Goal: Task Accomplishment & Management: Use online tool/utility

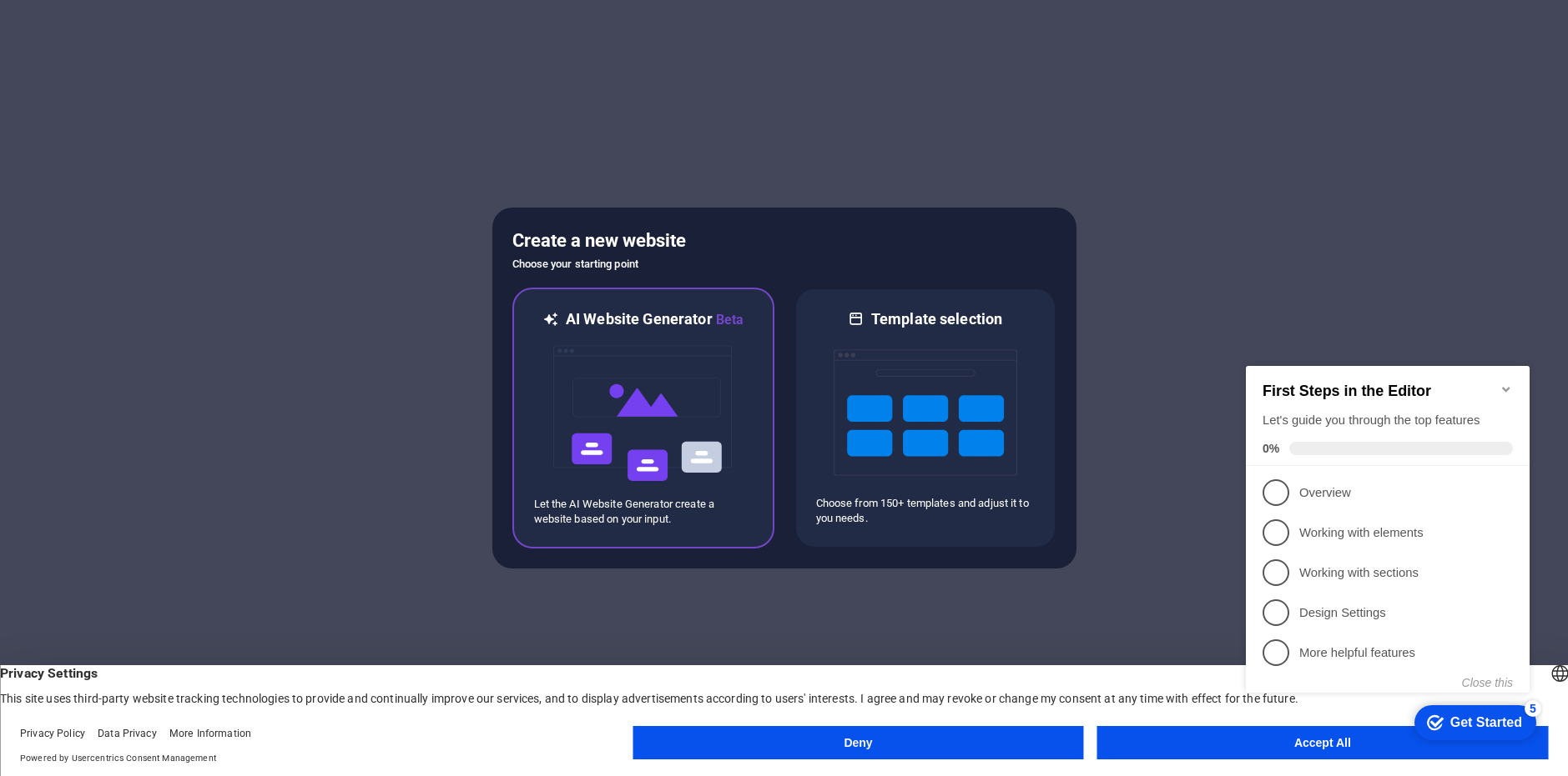
click at [701, 349] on img at bounding box center [644, 413] width 184 height 167
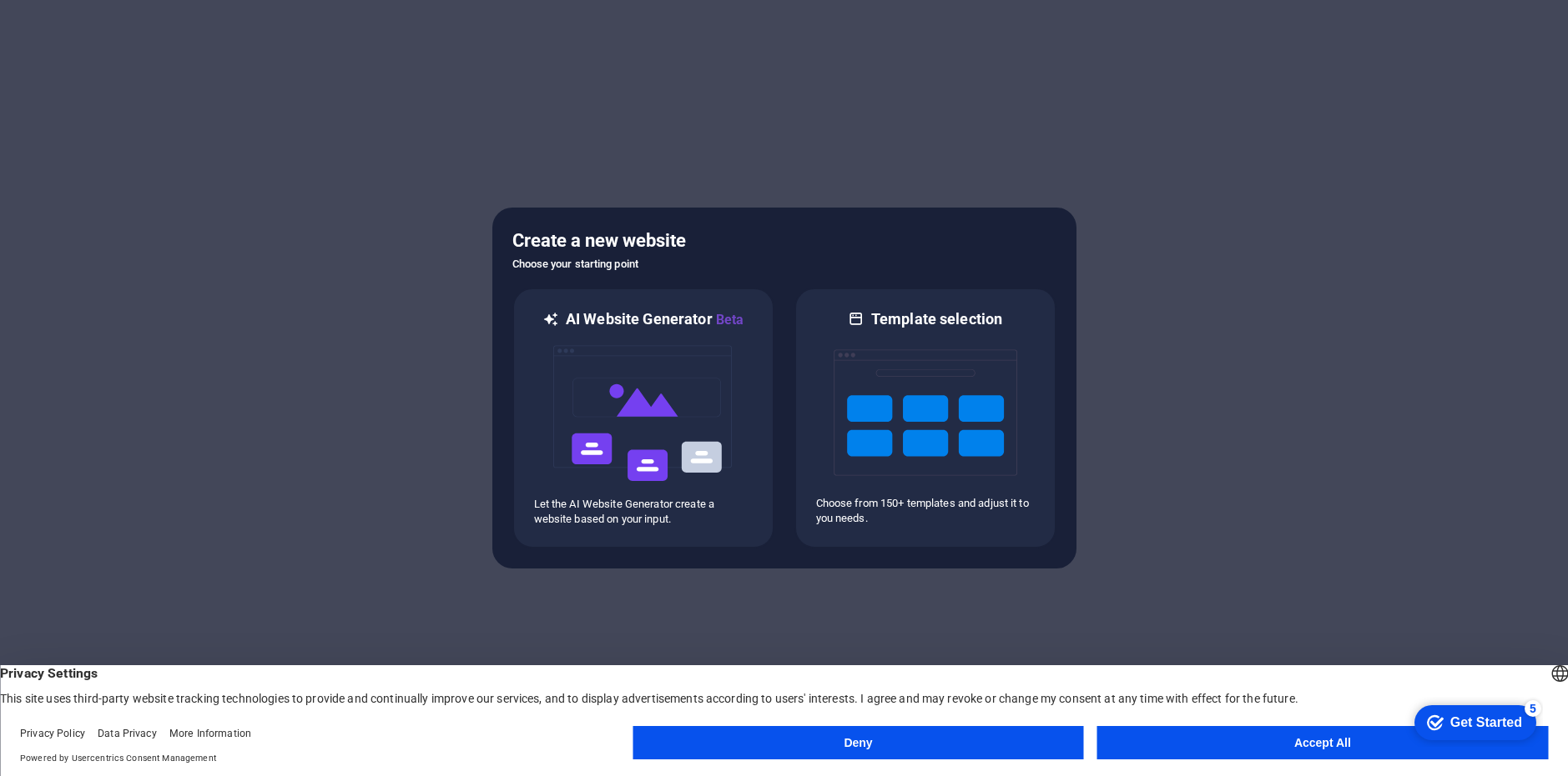
click at [1264, 739] on button "Accept All" at bounding box center [1322, 742] width 450 height 33
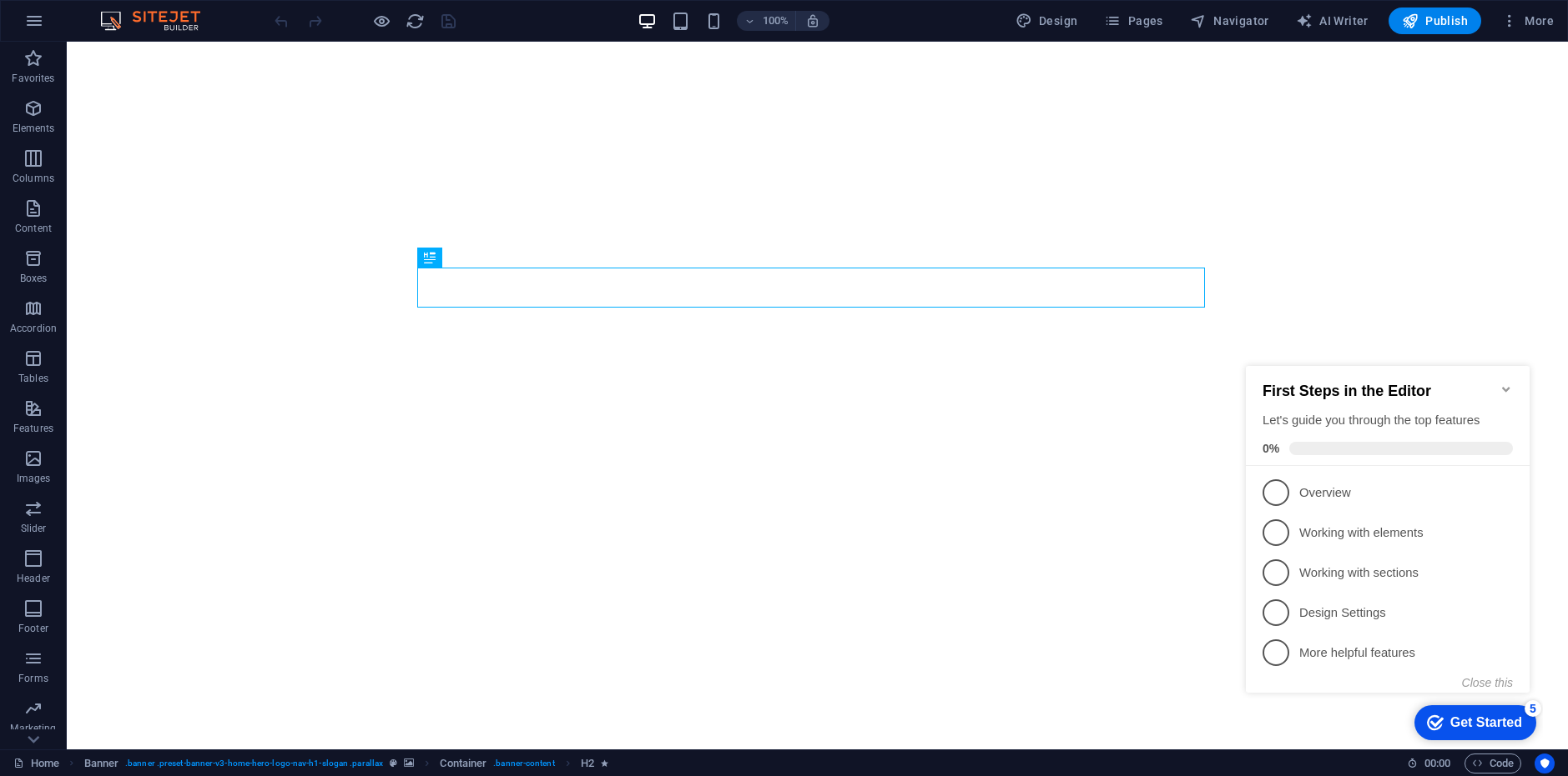
click at [1511, 384] on icon "Minimize checklist" at bounding box center [1505, 389] width 13 height 13
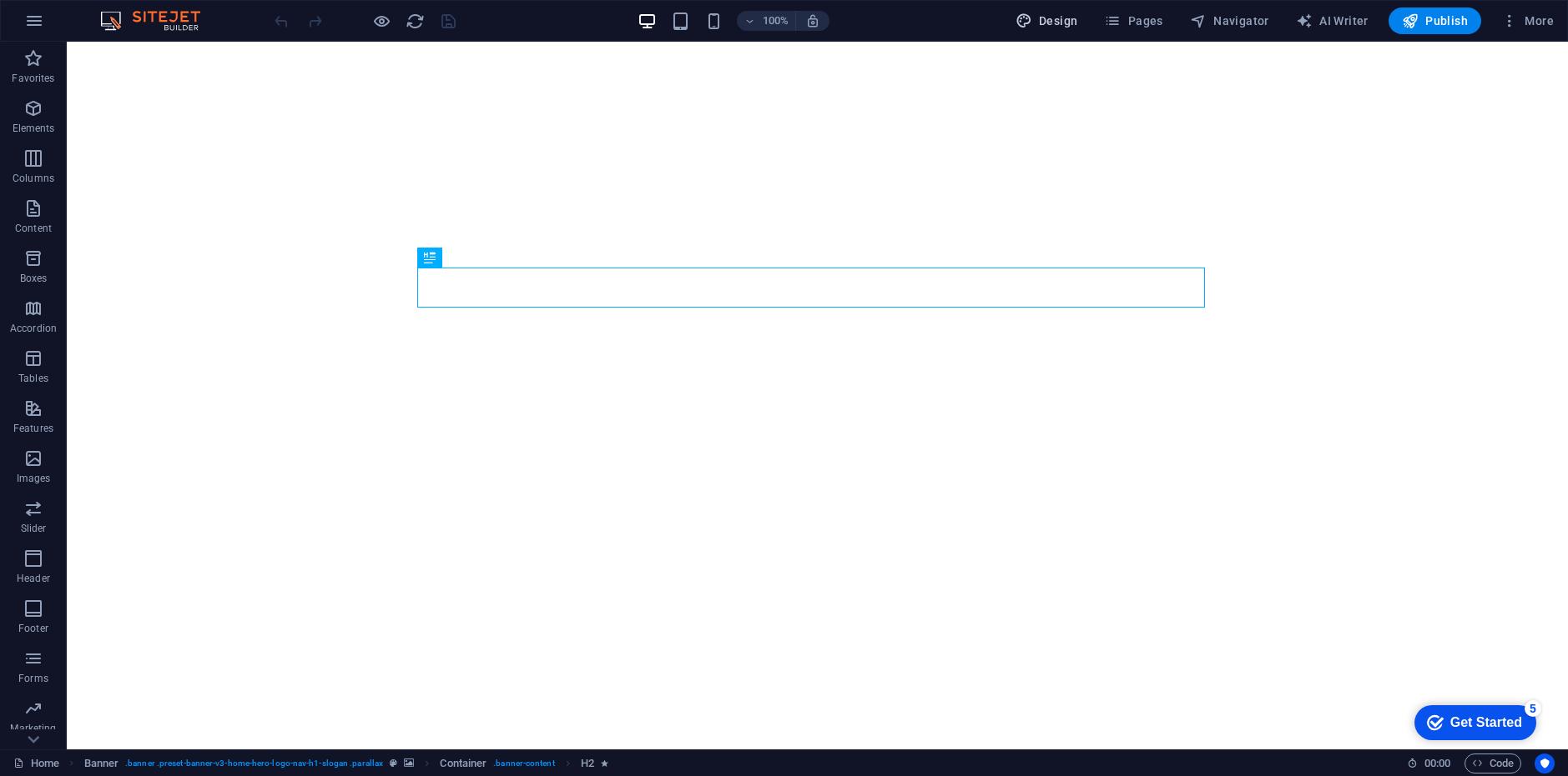
click at [1032, 18] on icon "button" at bounding box center [1024, 21] width 17 height 17
select select "rem"
select select "200"
select select "px"
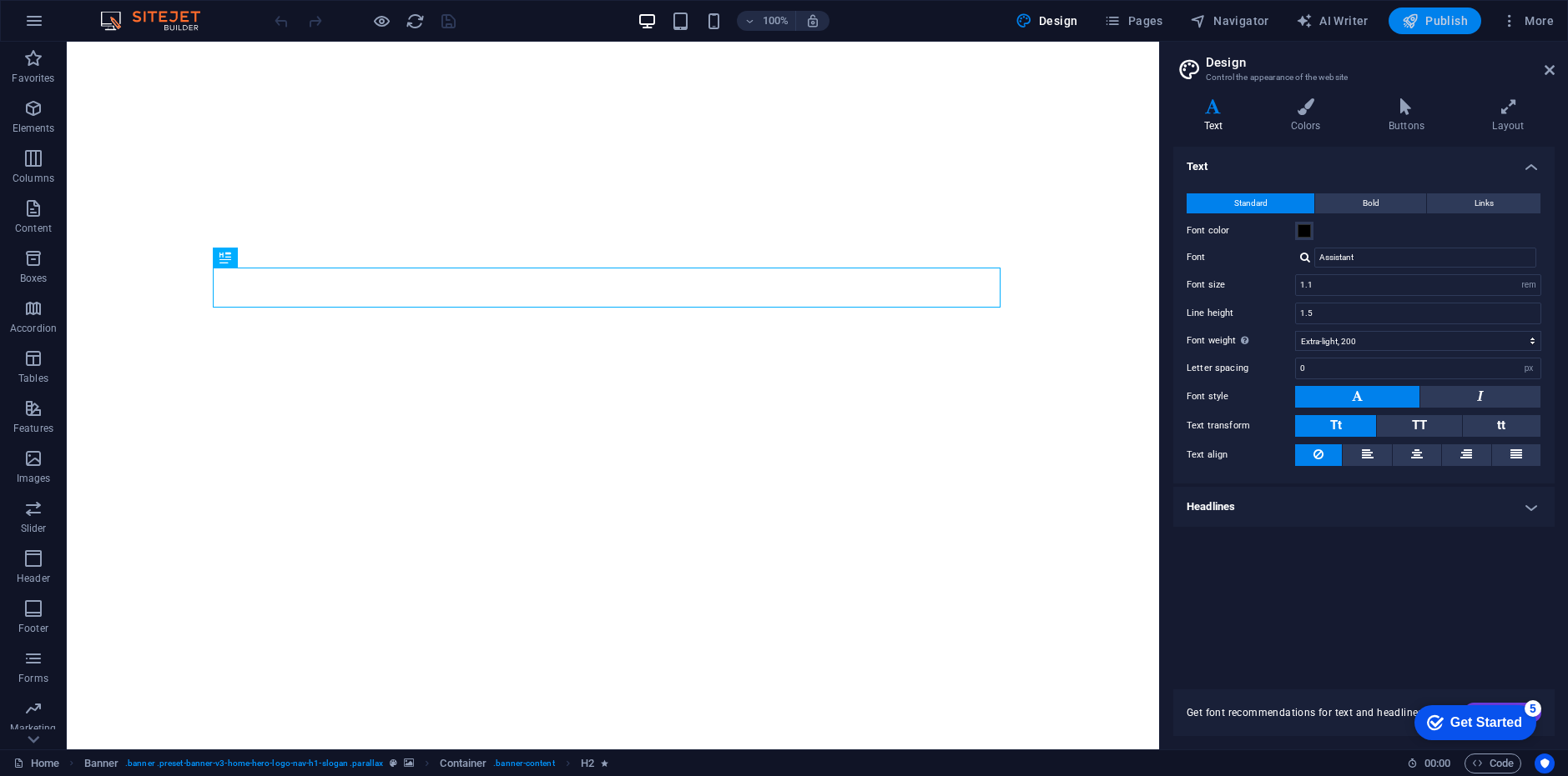
click at [1430, 14] on span "Publish" at bounding box center [1434, 21] width 66 height 17
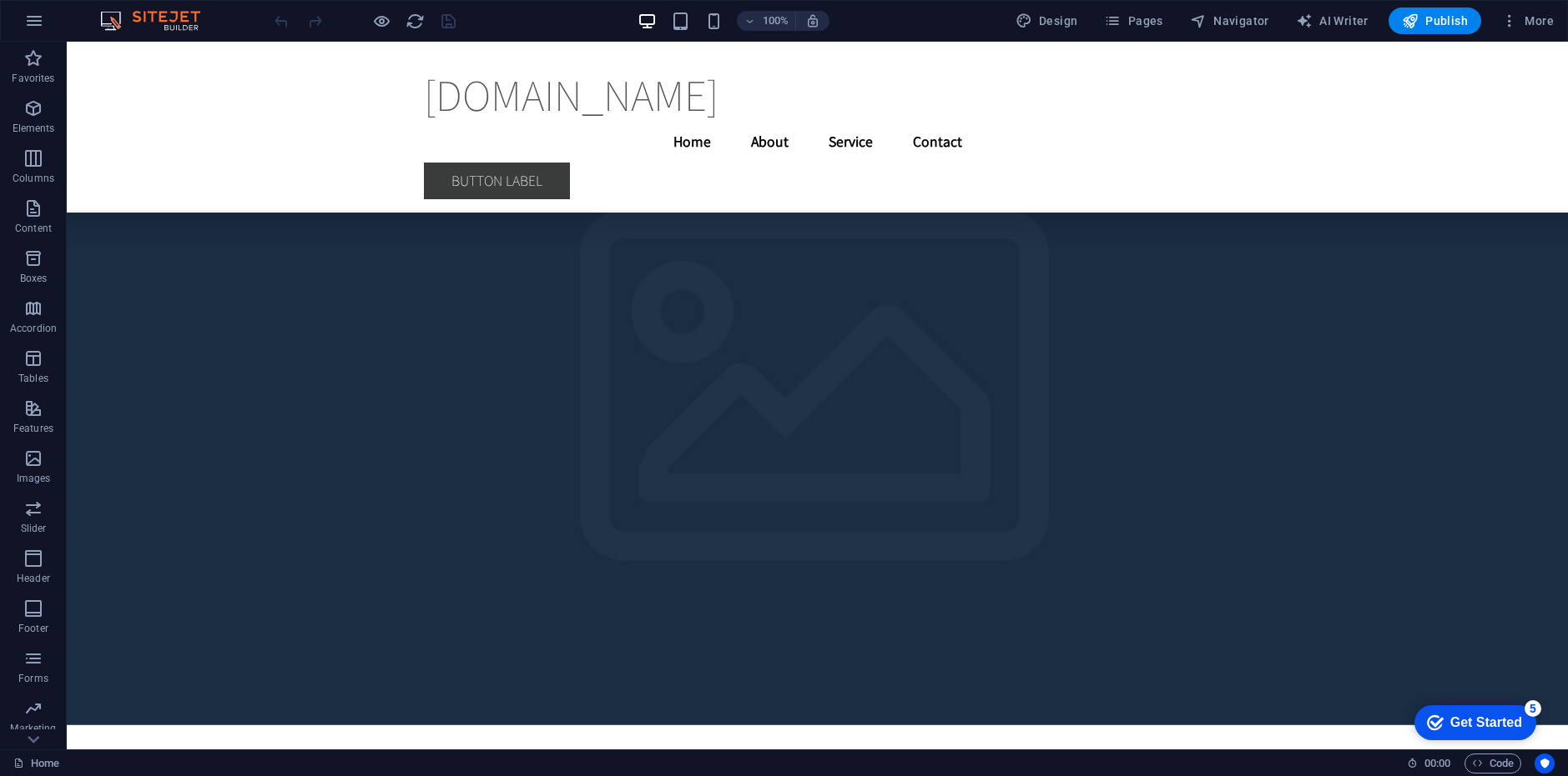
scroll to position [4420, 0]
